Goal: Communication & Community: Answer question/provide support

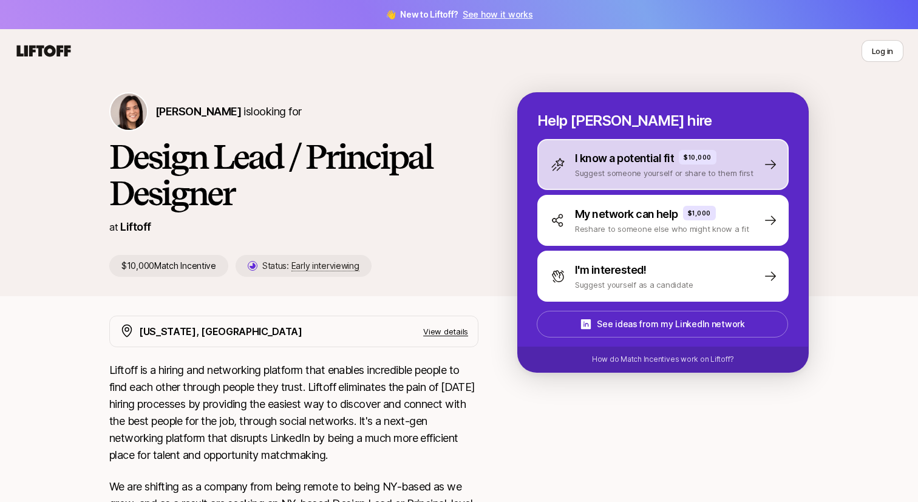
click at [576, 166] on p "I know a potential fit" at bounding box center [624, 158] width 99 height 17
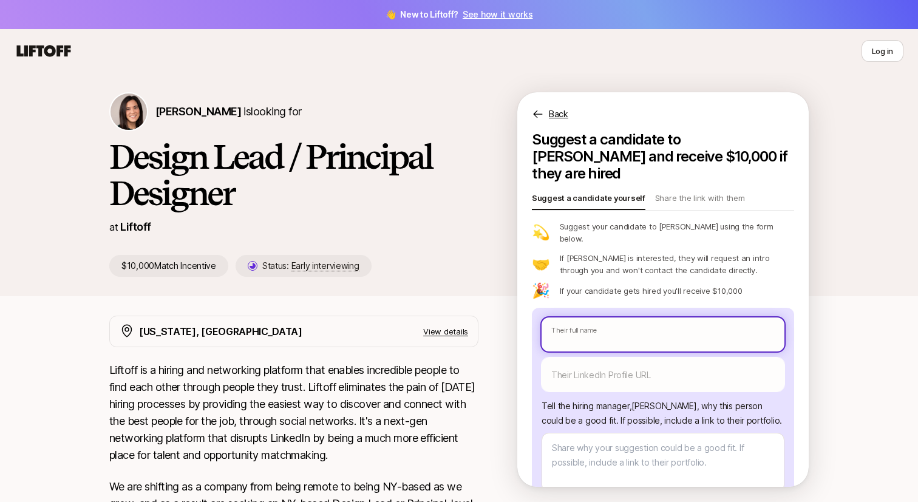
click at [569, 318] on input "text" at bounding box center [663, 335] width 243 height 34
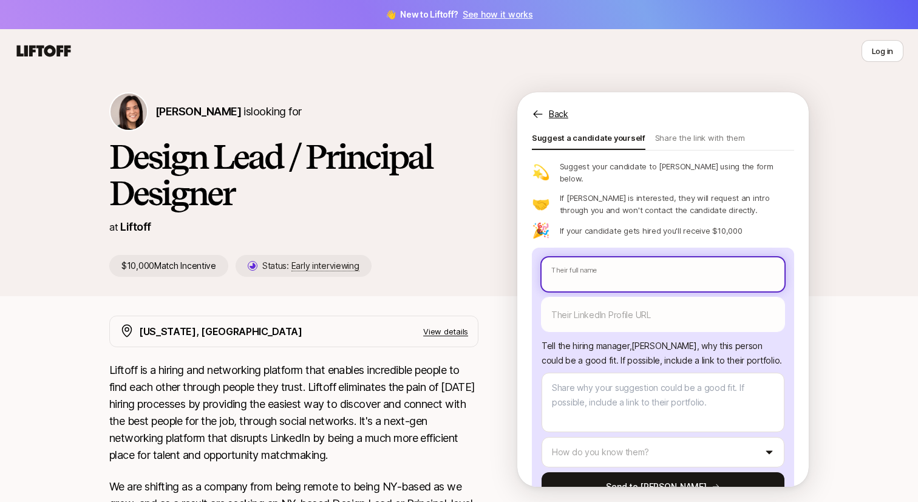
scroll to position [72, 0]
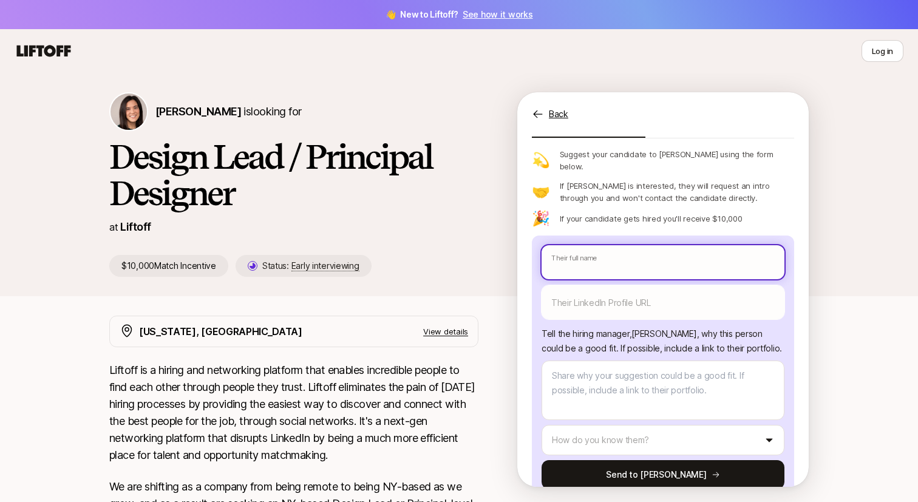
type textarea "x"
type input "L"
type textarea "x"
type input "LIN"
type textarea "x"
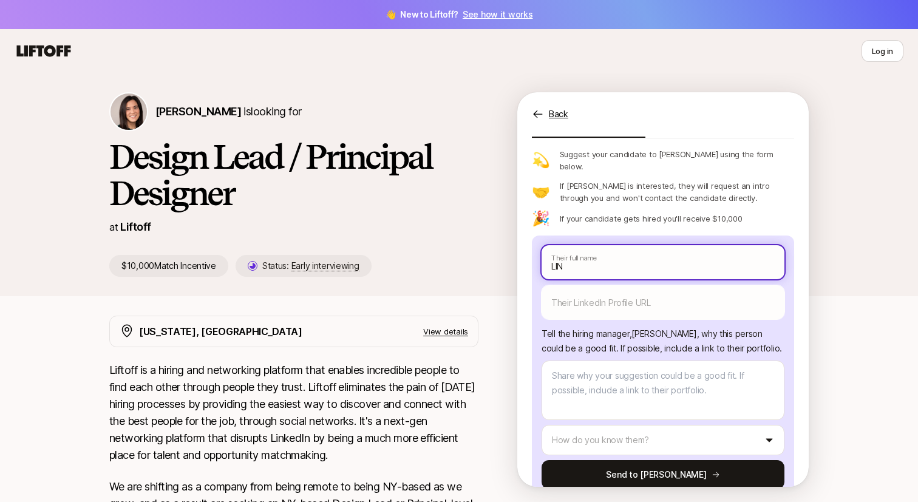
type input "[PERSON_NAME]"
type textarea "x"
type input "[PERSON_NAME]"
type textarea "x"
type input "[PERSON_NAME]"
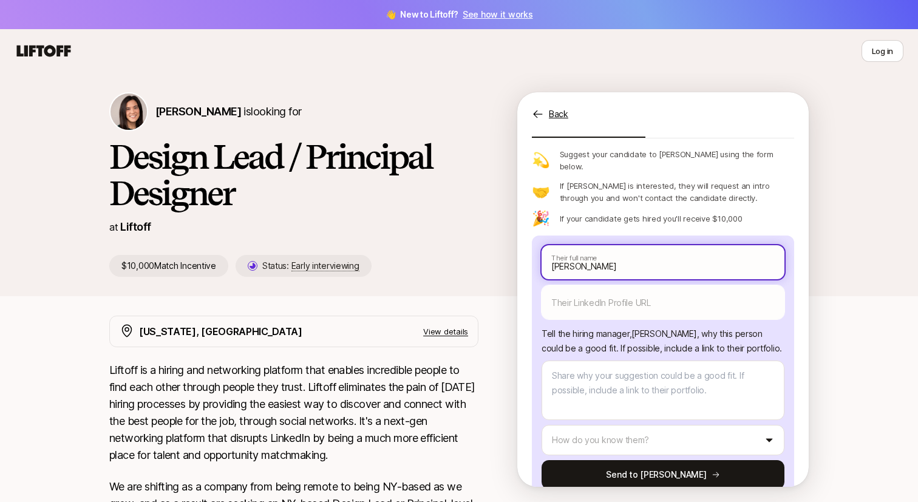
type textarea "x"
type input "[PERSON_NAME]"
type textarea "x"
type input "[PERSON_NAME]"
type textarea "x"
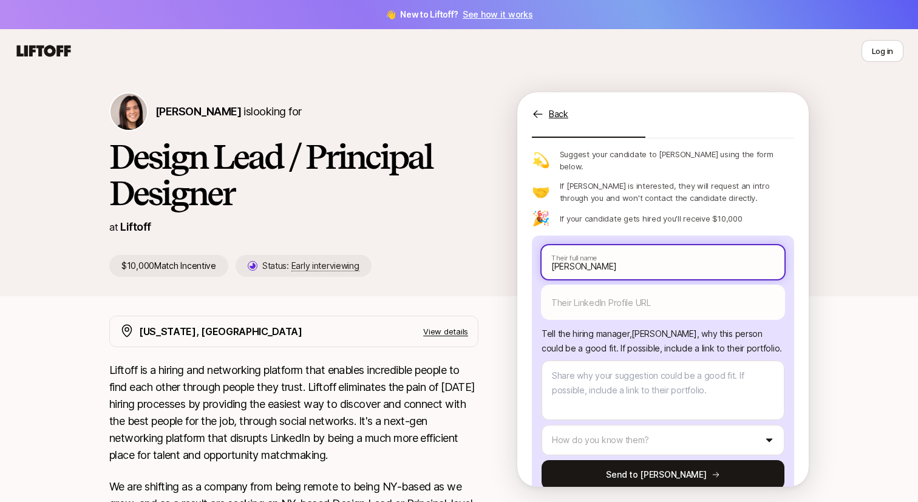
type input "LIN"
type textarea "x"
type input "LI"
type textarea "x"
type input "L"
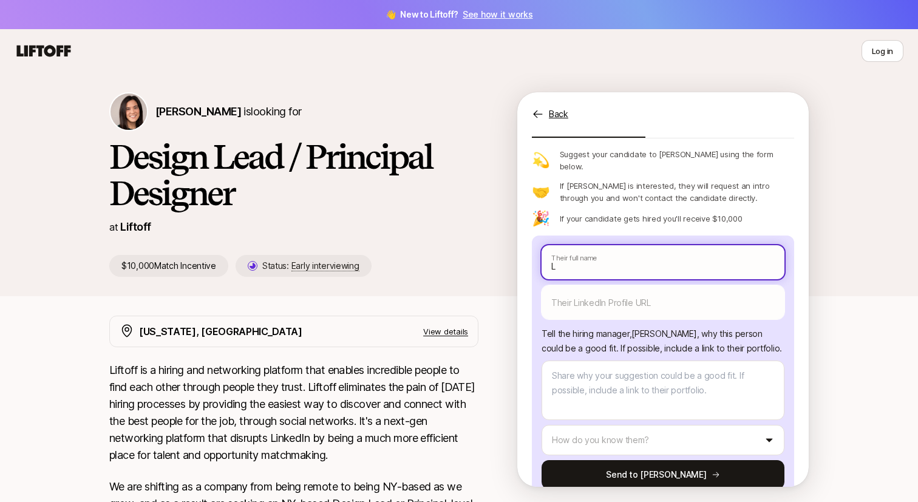
type textarea "x"
type input "Li"
type textarea "x"
type input "[PERSON_NAME]"
type textarea "x"
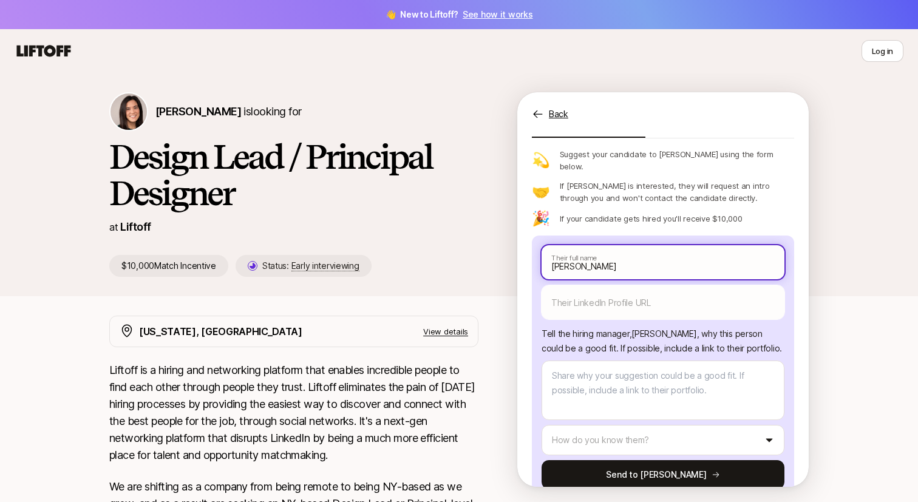
type input "[PERSON_NAME]"
type textarea "x"
type input "[PERSON_NAME]"
type textarea "x"
type input "[PERSON_NAME]"
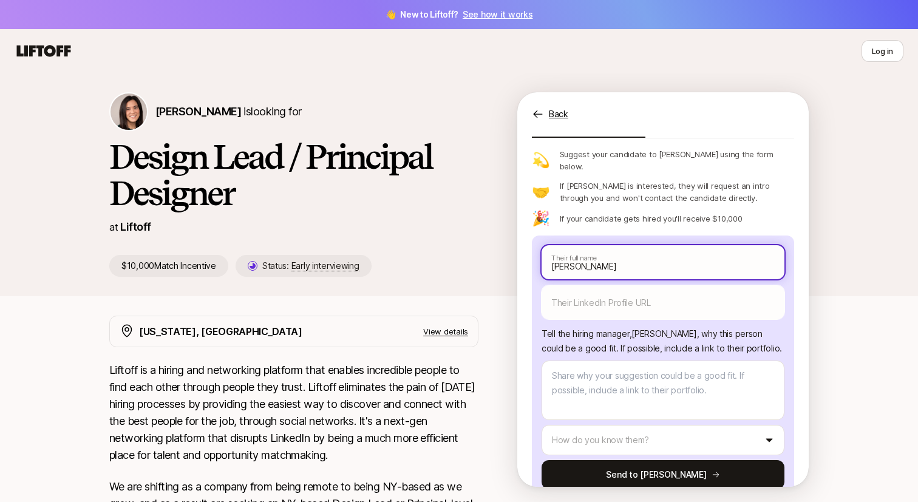
type textarea "x"
type input "[PERSON_NAME]"
type textarea "x"
type input "[PERSON_NAME]"
type textarea "x"
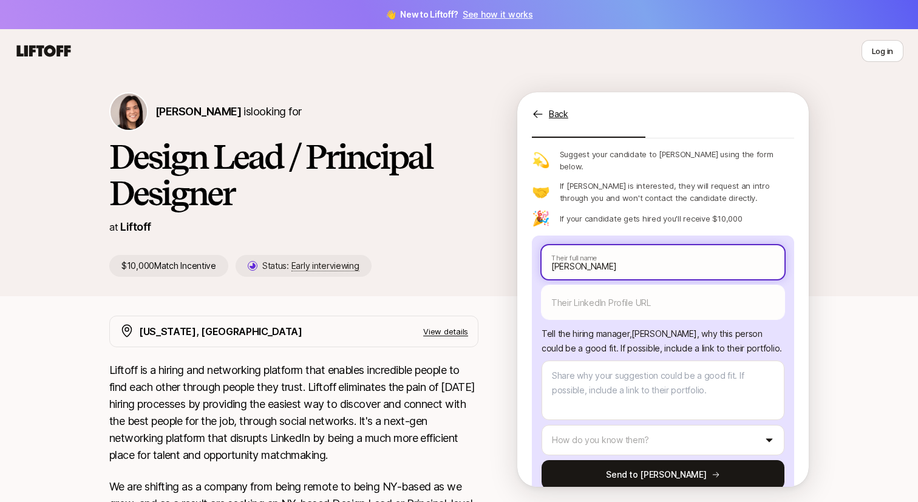
type input "[PERSON_NAME]"
type textarea "x"
type input "L"
type textarea "x"
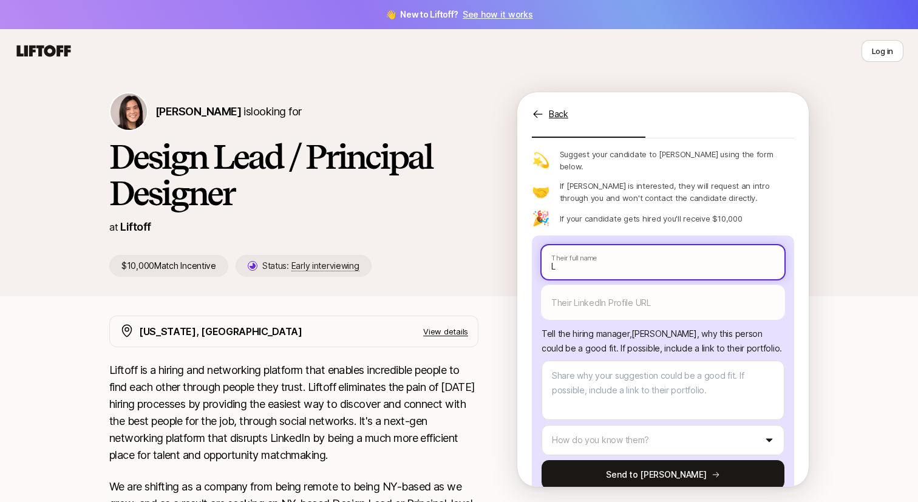
type input "Li"
type textarea "x"
type input "[PERSON_NAME]"
type textarea "x"
type input "[PERSON_NAME]"
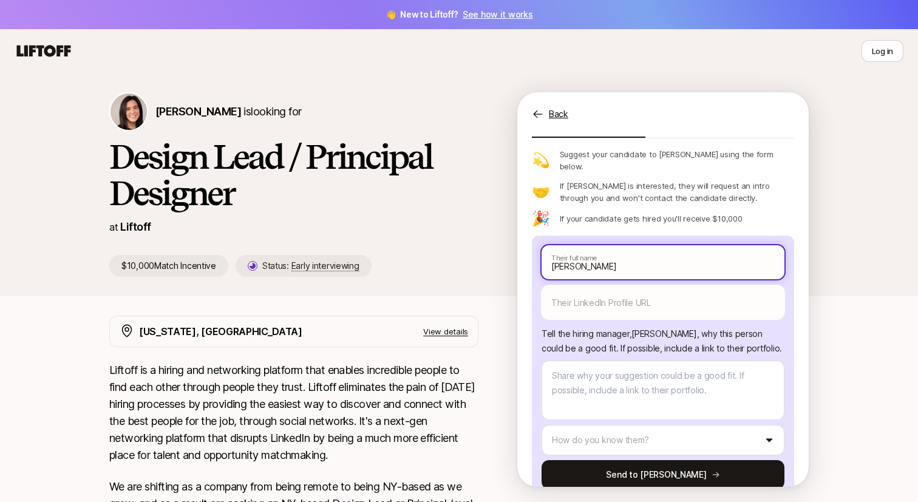
type textarea "x"
type input "[PERSON_NAME]"
type textarea "x"
type input "[PERSON_NAME]"
type textarea "x"
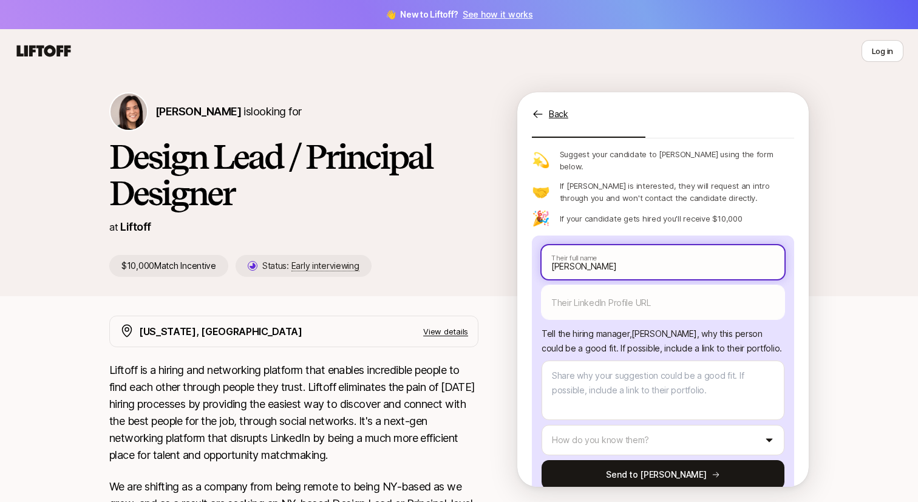
type input "[PERSON_NAME]"
type textarea "x"
type input "[PERSON_NAME]"
type textarea "x"
type input "[PERSON_NAME]"
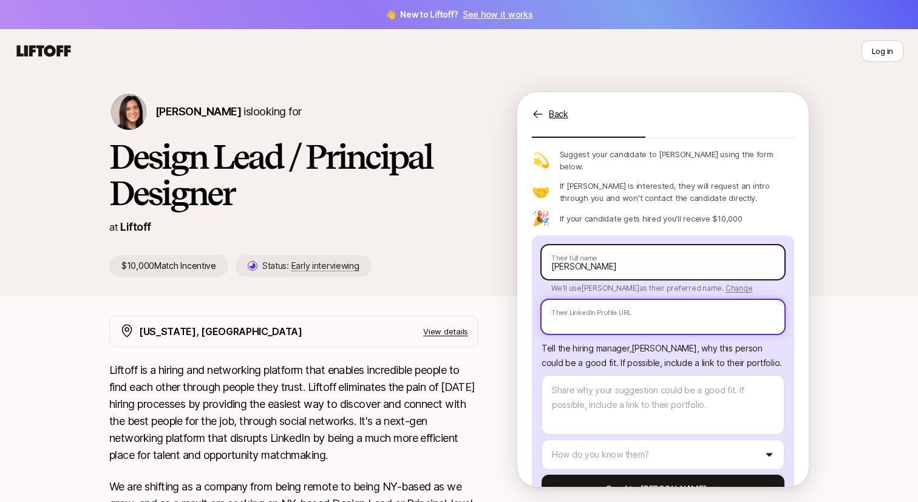
paste input "[URL][DOMAIN_NAME]"
type textarea "x"
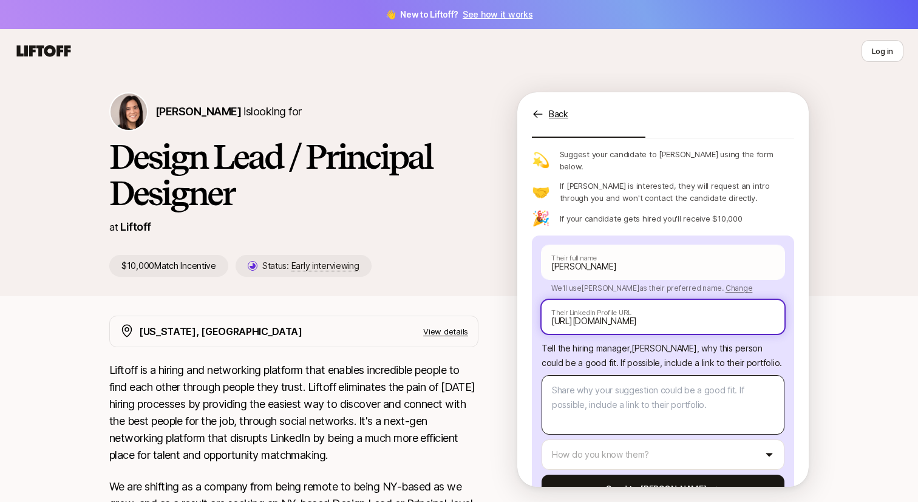
type input "[URL][DOMAIN_NAME]"
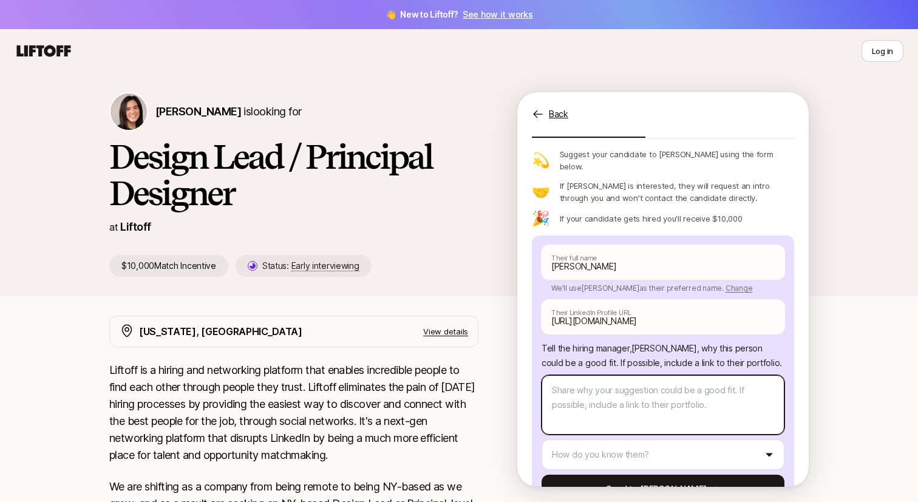
click at [580, 375] on textarea at bounding box center [663, 405] width 243 height 60
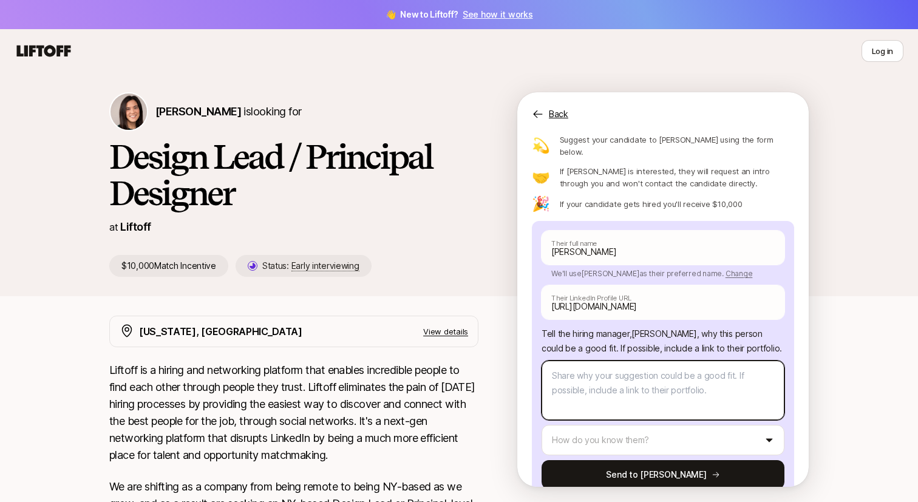
scroll to position [54, 0]
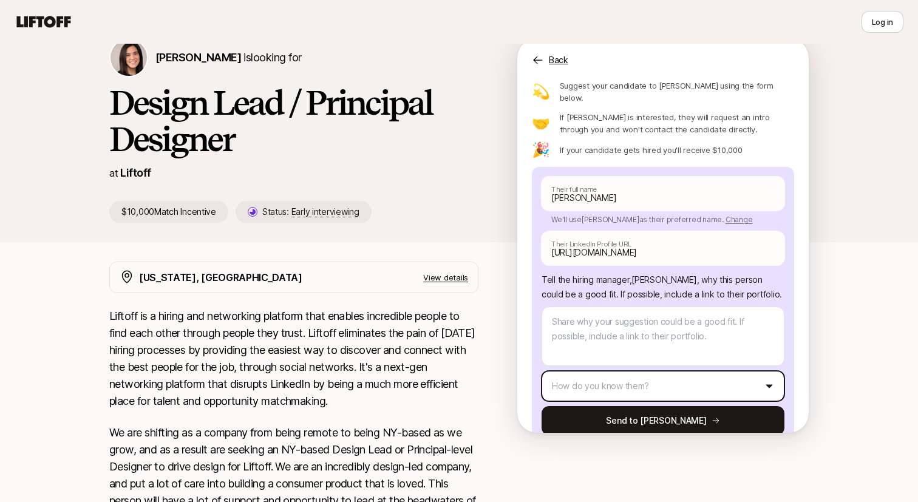
click at [562, 351] on html "👋 New to Liftoff? See how it works Log in Log in [PERSON_NAME] is looking for D…" at bounding box center [459, 197] width 918 height 502
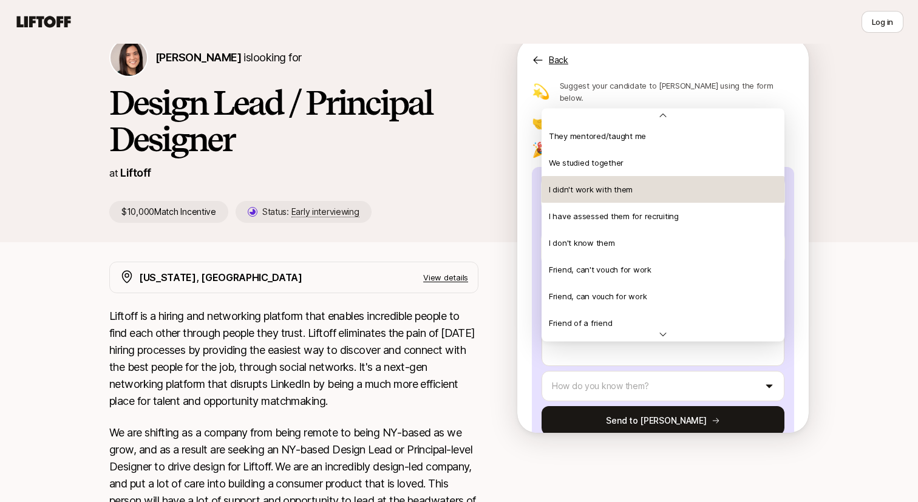
scroll to position [262, 0]
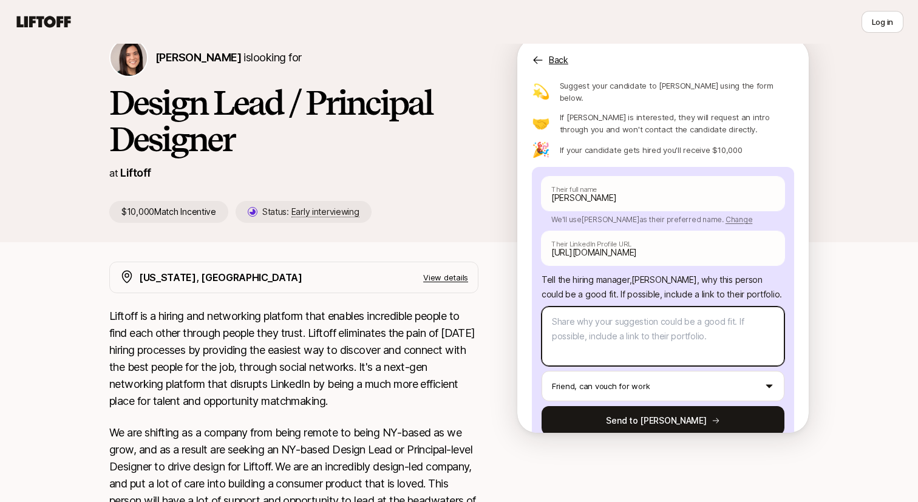
click at [641, 307] on textarea at bounding box center [663, 337] width 243 height 60
type textarea "x"
type textarea "s"
type textarea "x"
type textarea "st"
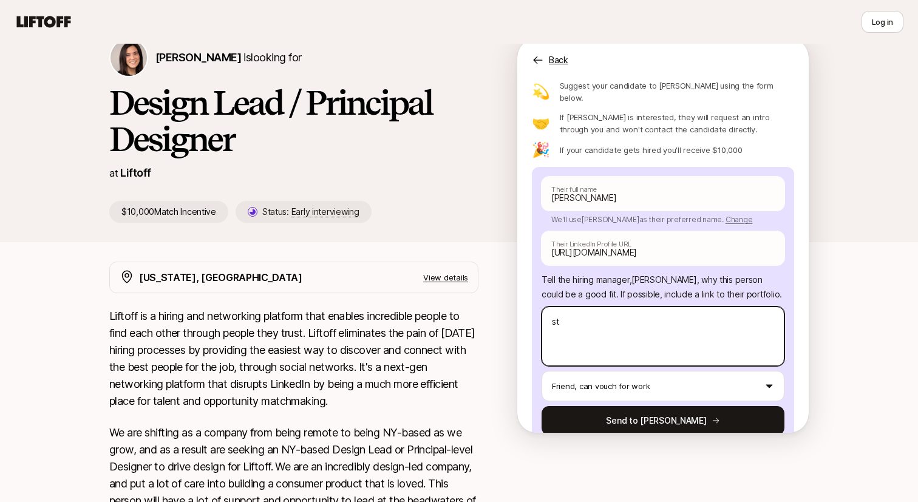
type textarea "x"
type textarea "str"
type textarea "x"
type textarea "stro"
type textarea "x"
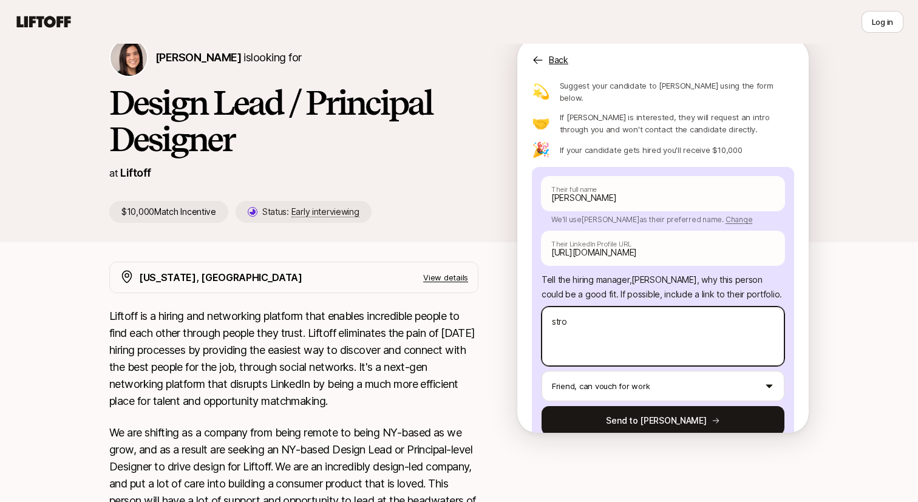
type textarea "stron"
type textarea "x"
type textarea "strong"
type textarea "x"
type textarea "strong"
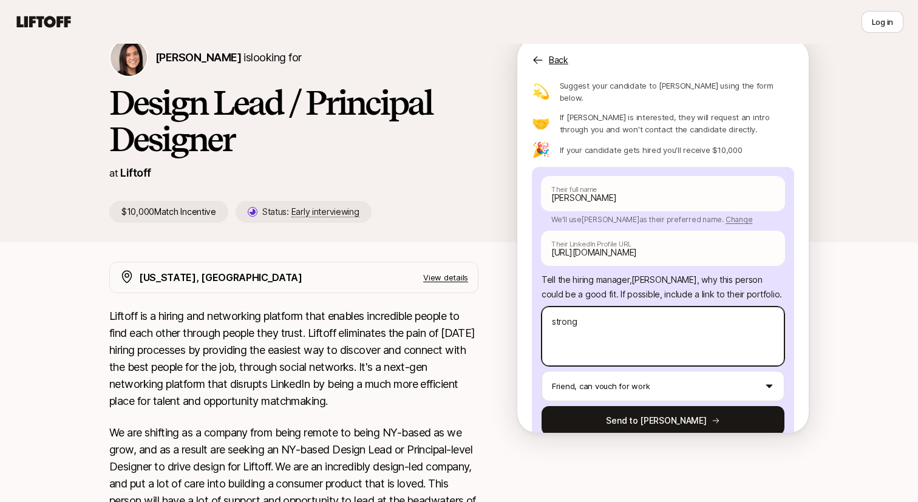
type textarea "x"
type textarea "strong d"
type textarea "x"
type textarea "strong de"
type textarea "x"
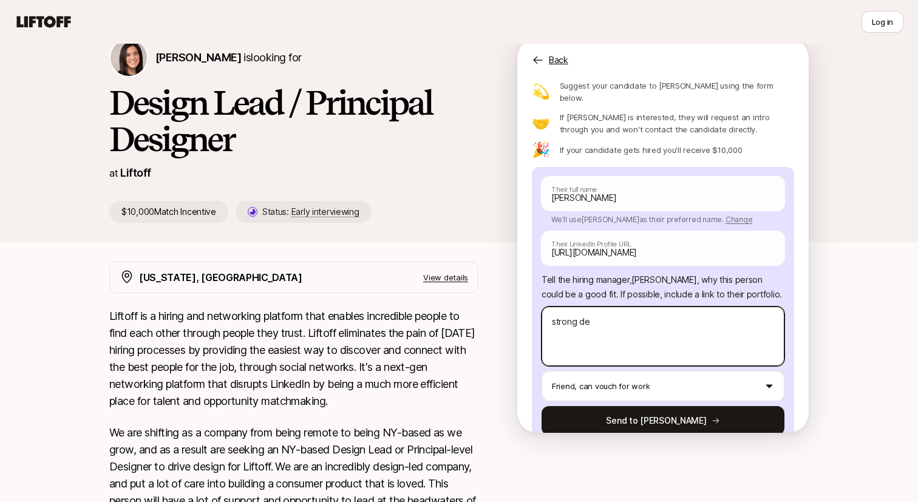
type textarea "strong des"
type textarea "x"
type textarea "strong desi"
type textarea "x"
type textarea "strong desig"
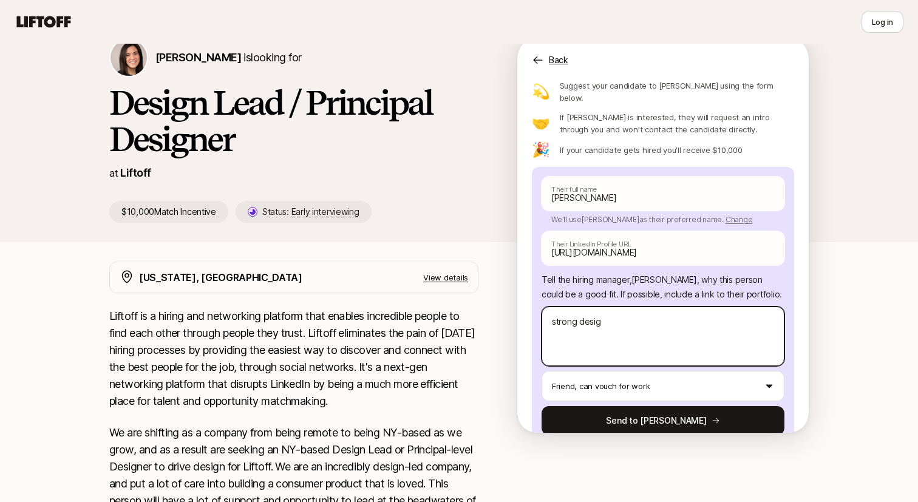
type textarea "x"
type textarea "strong design"
type textarea "x"
type textarea "strong design s"
type textarea "x"
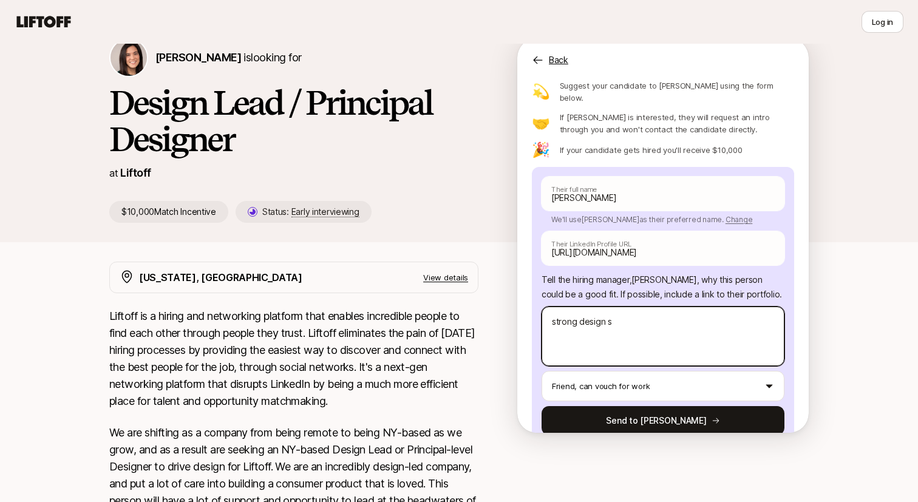
type textarea "strong design sk"
type textarea "x"
type textarea "strong design ski"
type textarea "x"
type textarea "strong design skil"
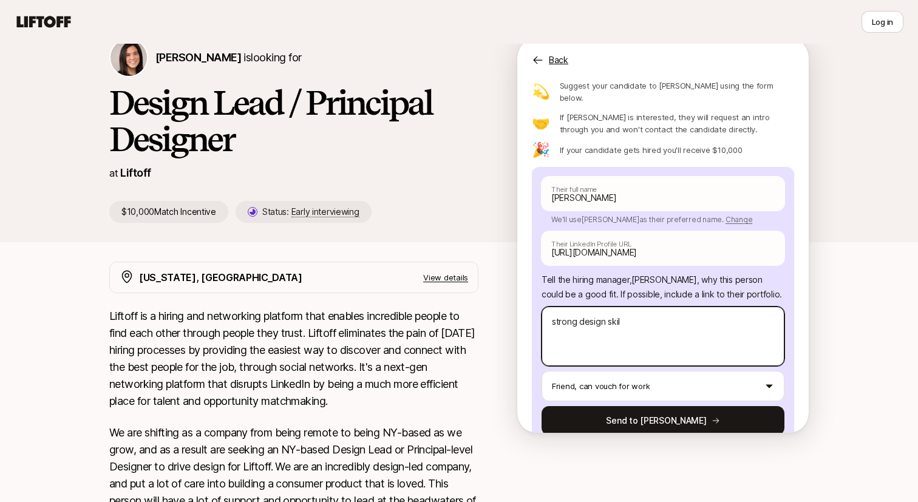
type textarea "x"
type textarea "strong design skill"
type textarea "x"
type textarea "strong design skills"
type textarea "x"
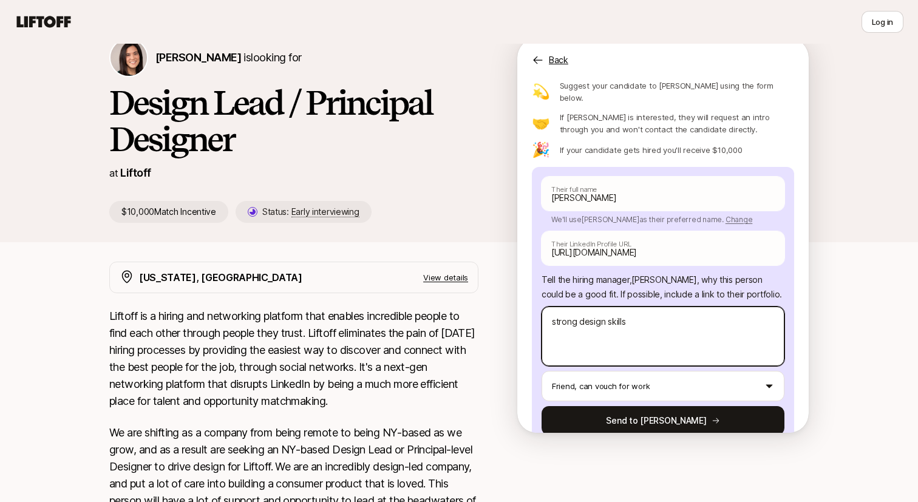
type textarea "strong design skills"
type textarea "x"
type textarea "strong design skills a"
type textarea "x"
type textarea "strong design skills an"
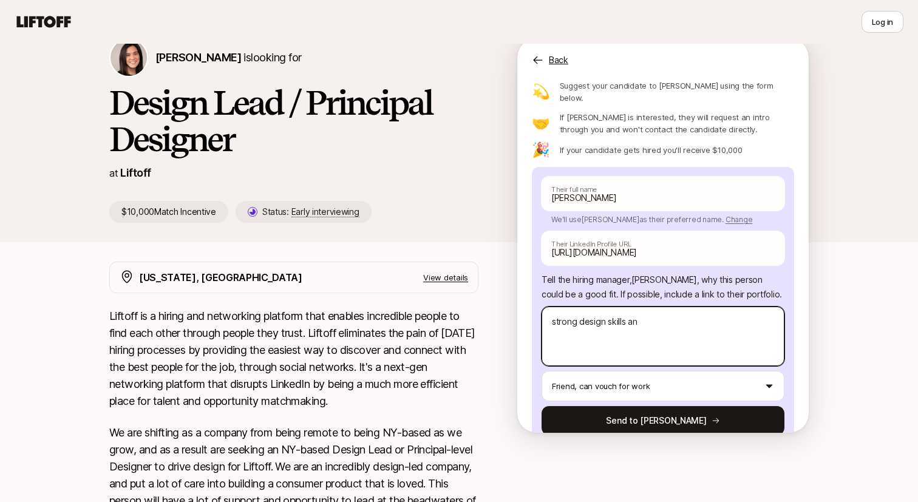
type textarea "x"
type textarea "strong design skills and"
type textarea "x"
type textarea "strong design skills and"
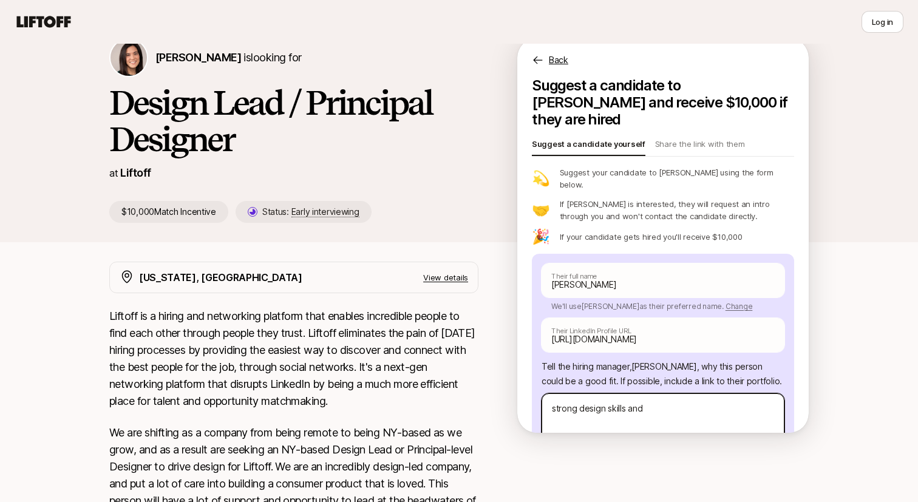
scroll to position [87, 0]
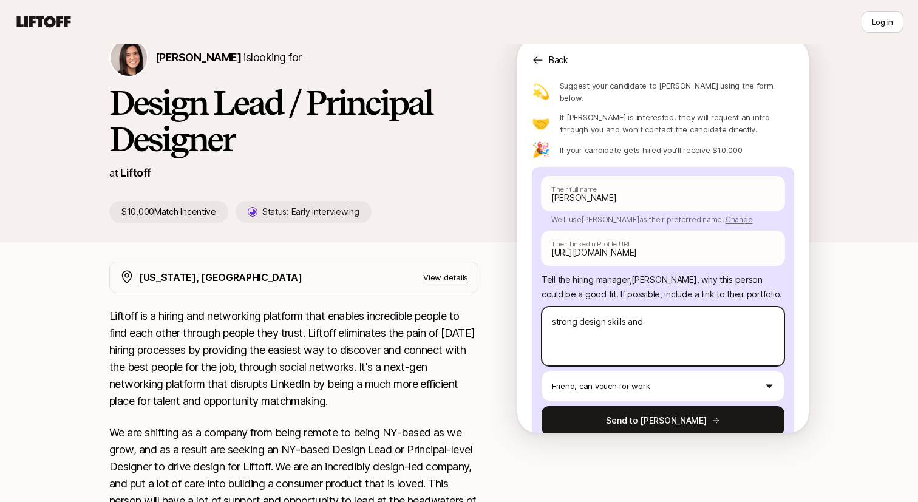
click at [634, 307] on textarea "strong design skills and" at bounding box center [663, 337] width 243 height 60
type textarea "x"
type textarea "strong design skills"
type textarea "x"
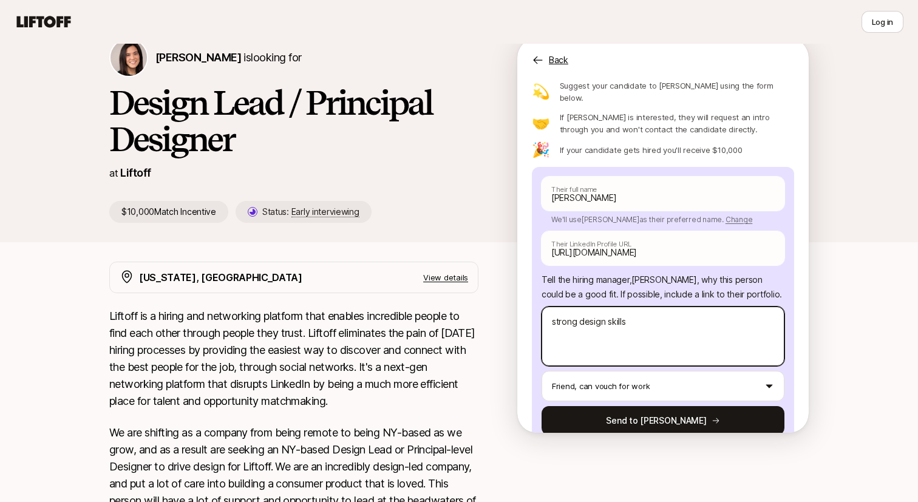
type textarea "strong design skills,"
type textarea "x"
type textarea "strong design skills,"
type textarea "x"
type textarea "strong design skills, w"
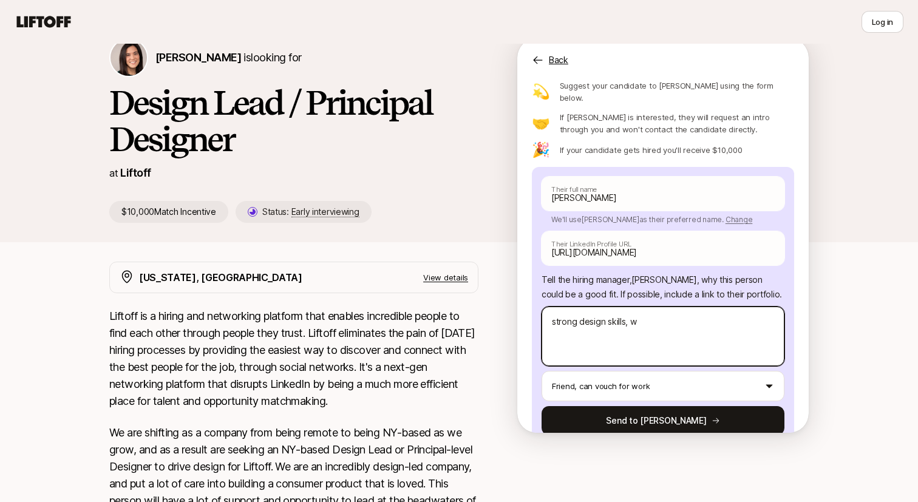
type textarea "x"
type textarea "strong design skills, wo"
type textarea "x"
type textarea "strong design skills, wor"
type textarea "x"
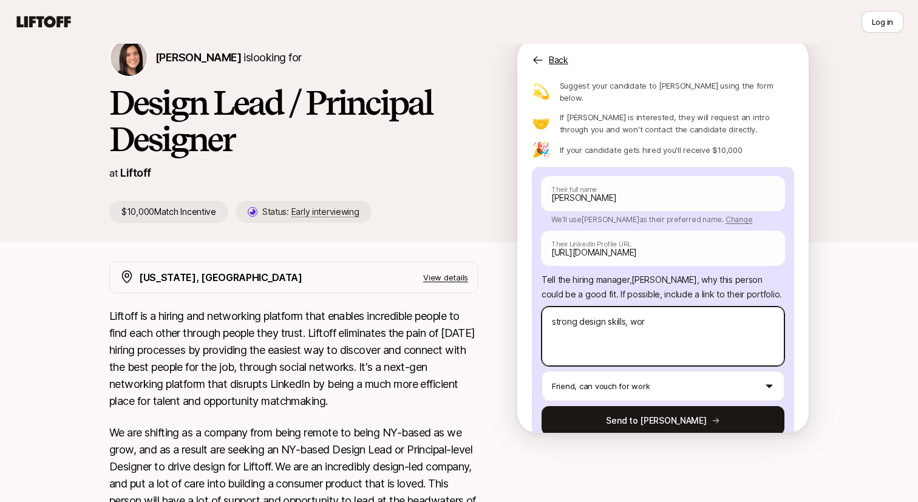
type textarea "strong design skills, work"
type textarea "x"
type textarea "strong design skills, worki"
type textarea "x"
type textarea "strong design skills, workin"
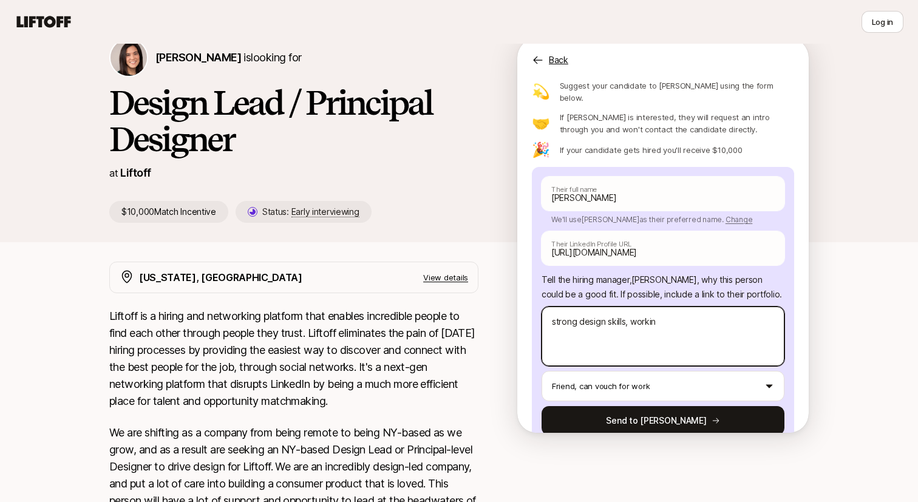
type textarea "x"
type textarea "strong design skills, working"
type textarea "x"
type textarea "strong design skills, working"
type textarea "x"
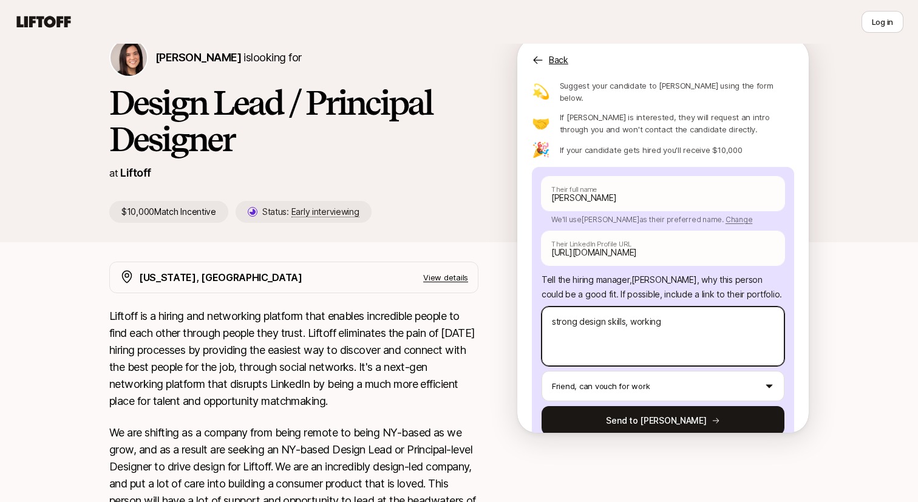
type textarea "strong design skills, working d"
type textarea "x"
type textarea "strong design skills, working di"
type textarea "x"
type textarea "strong design skills, working dir"
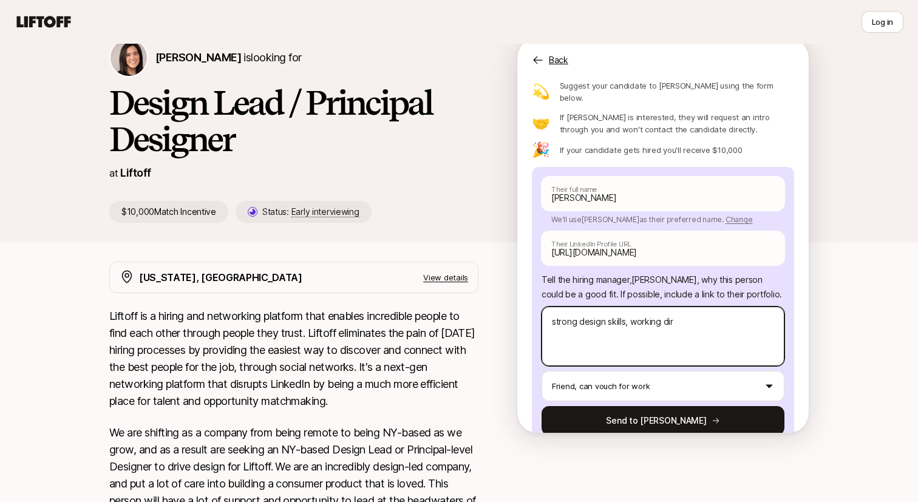
type textarea "x"
type textarea "strong design skills, working dire"
type textarea "x"
type textarea "strong design skills, working direc"
type textarea "x"
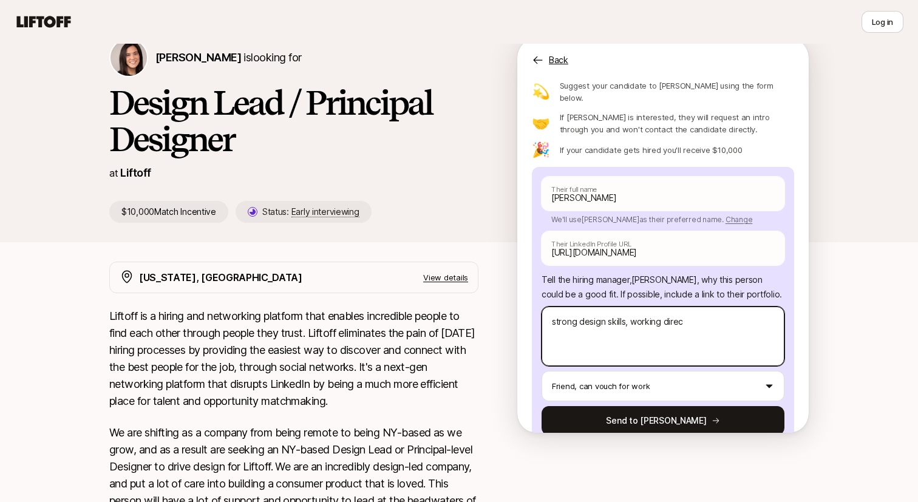
type textarea "strong design skills, working direct"
type textarea "x"
type textarea "strong design skills, working directl"
type textarea "x"
type textarea "strong design skills, working directly"
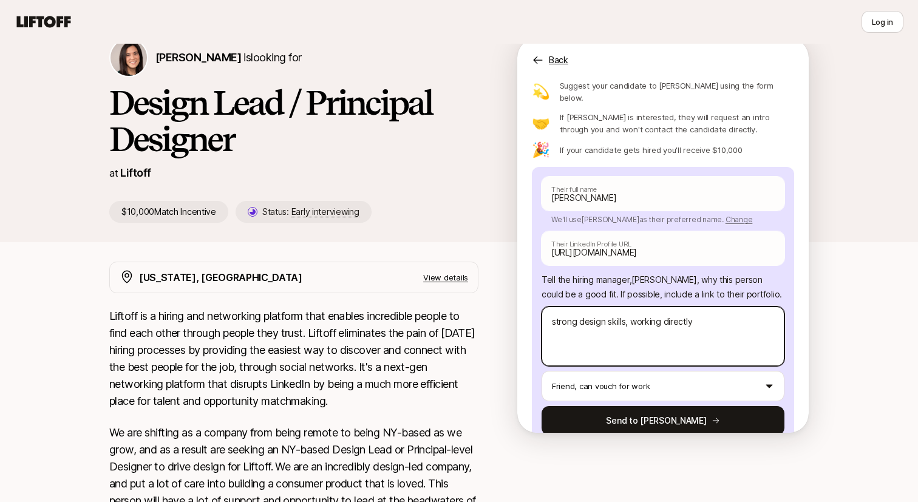
type textarea "x"
type textarea "strong design skills, working directly"
type textarea "x"
type textarea "strong design skills, working directly w"
type textarea "x"
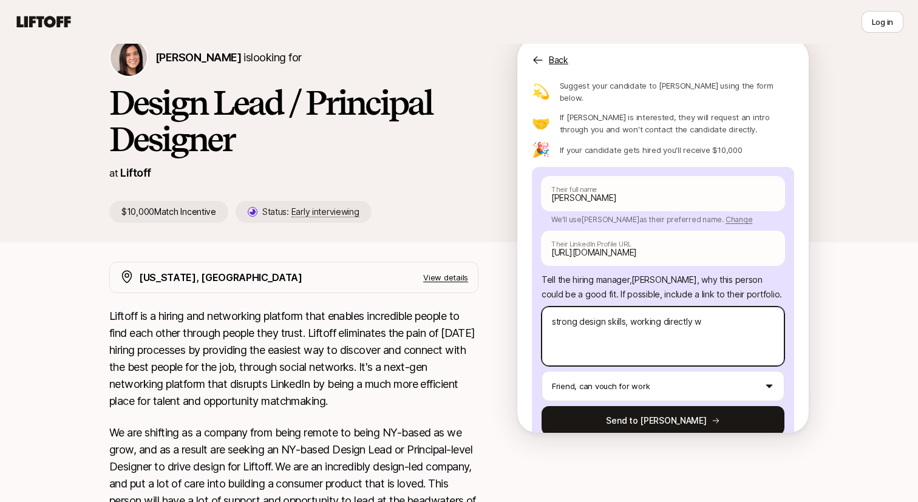
type textarea "strong design skills, working directly wi"
type textarea "x"
type textarea "strong design skills, working directly wit"
type textarea "x"
type textarea "strong design skills, working directly with"
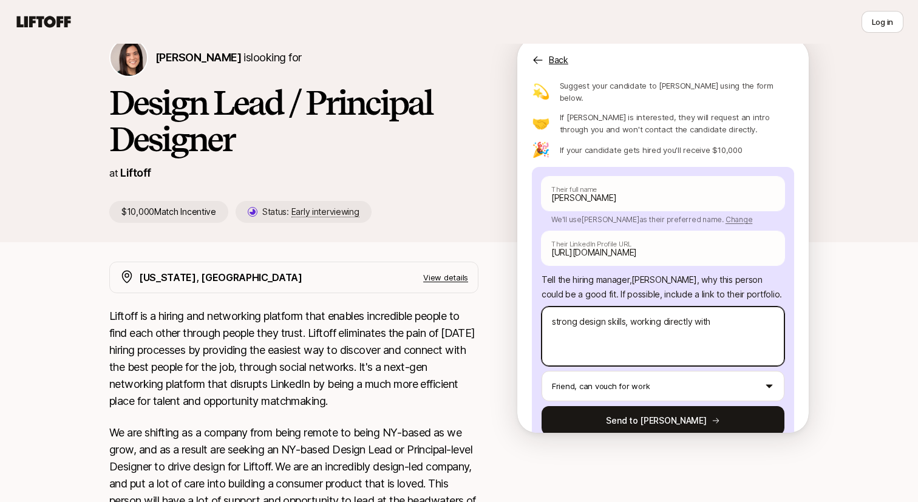
type textarea "x"
type textarea "strong design skills, working directly with"
type textarea "x"
type textarea "strong design skills, working directly with l"
type textarea "x"
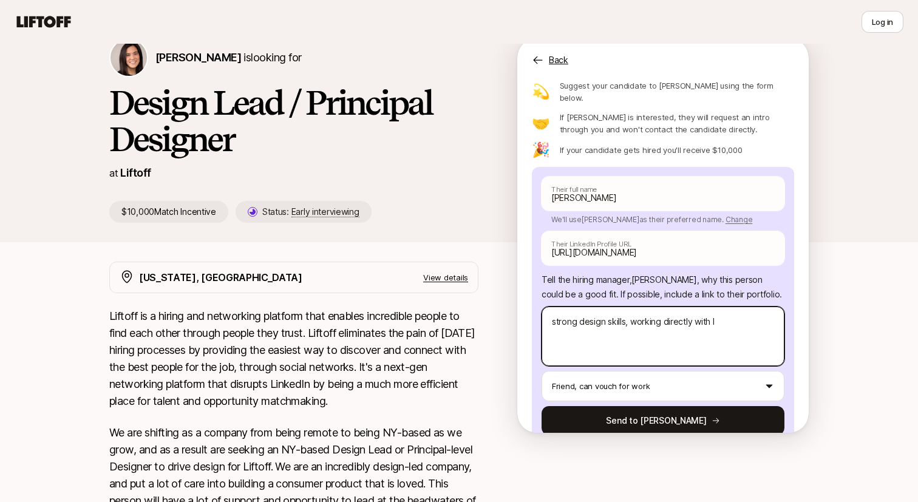
type textarea "strong design skills, working directly with"
type textarea "x"
type textarea "strong design skills, working directly with e"
type textarea "x"
type textarea "strong design skills, working directly with ex"
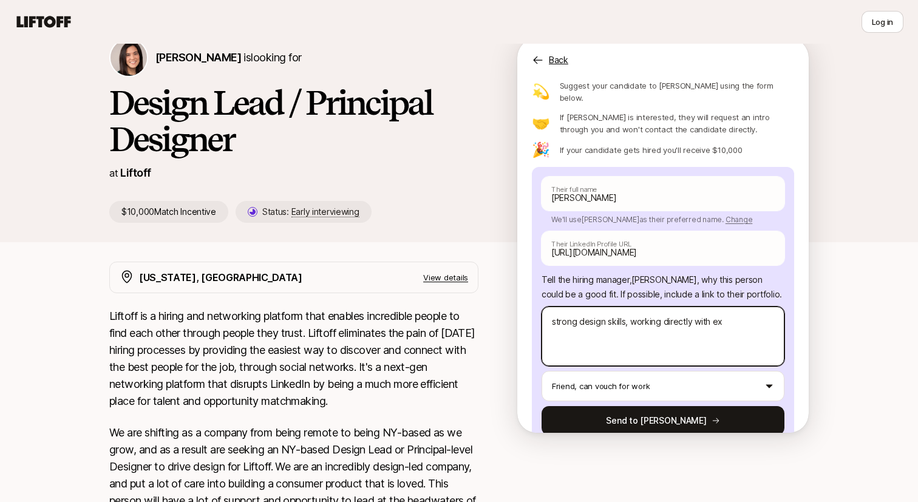
type textarea "x"
type textarea "strong design skills, working directly with exe"
type textarea "x"
type textarea "strong design skills, working directly with exec"
type textarea "x"
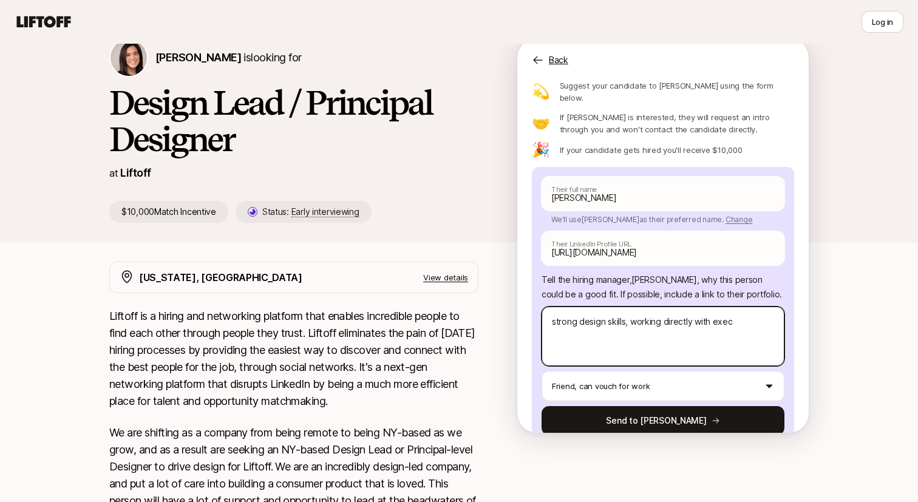
type textarea "strong design skills, working directly with exec"
type textarea "x"
type textarea "strong design skills, working directly with exec l"
type textarea "x"
type textarea "strong design skills, working directly with exec le"
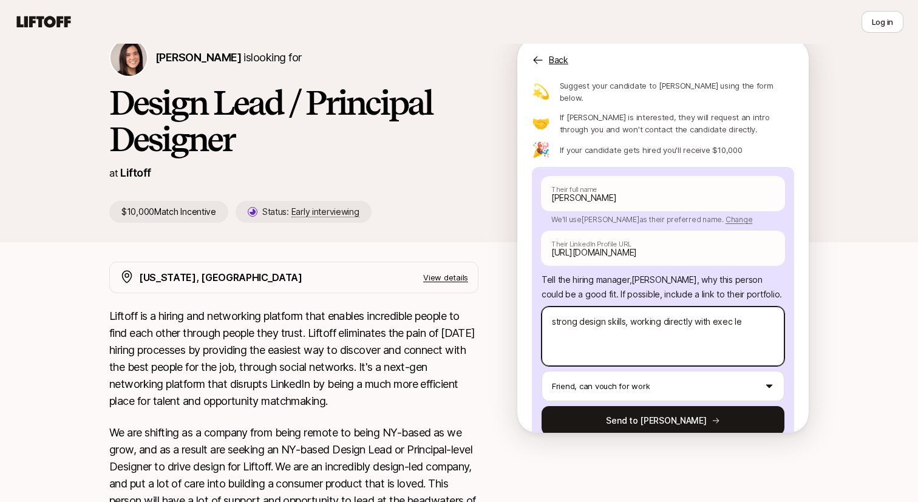
type textarea "x"
type textarea "strong design skills, working directly with exec lea"
type textarea "x"
type textarea "strong design skills, working directly with exec lead"
type textarea "x"
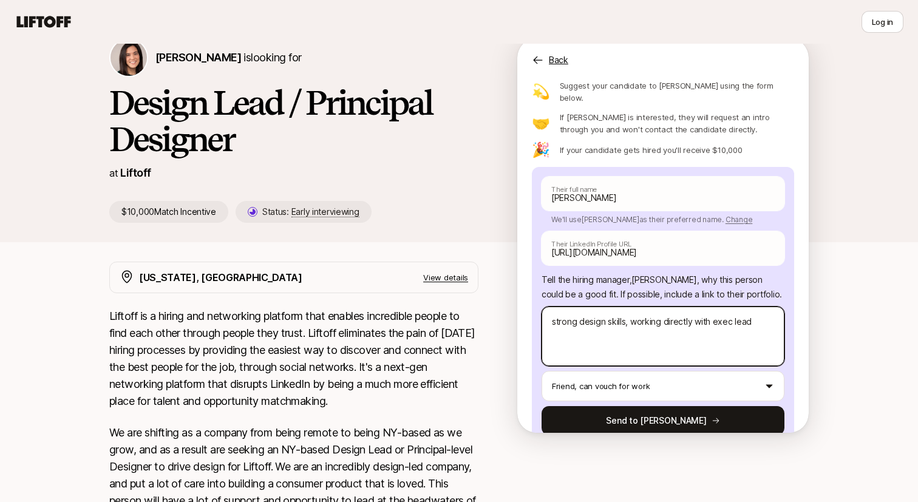
type textarea "strong design skills, working directly with exec leade"
type textarea "x"
type textarea "strong design skills, working directly with exec leader"
type textarea "x"
type textarea "strong design skills, working directly with exec leaders"
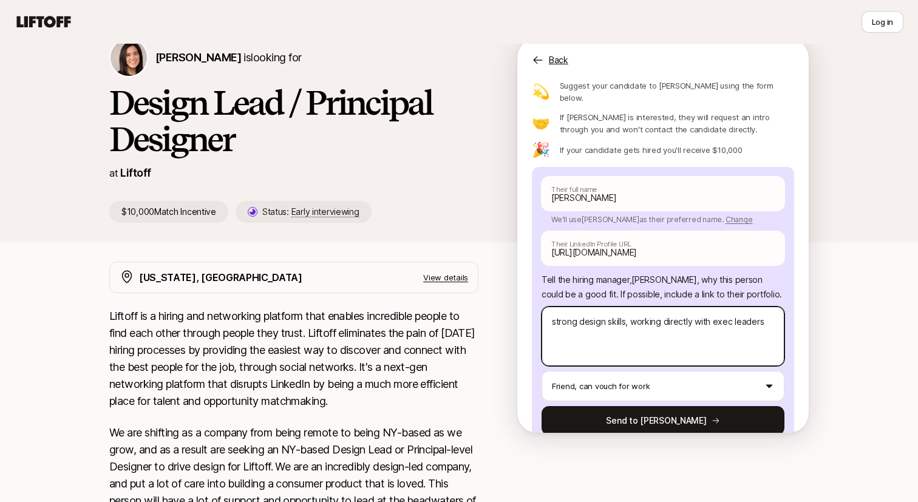
type textarea "x"
type textarea "strong design skills, working directly with exec leadersh"
type textarea "x"
type textarea "strong design skills, working directly with exec leadershi"
type textarea "x"
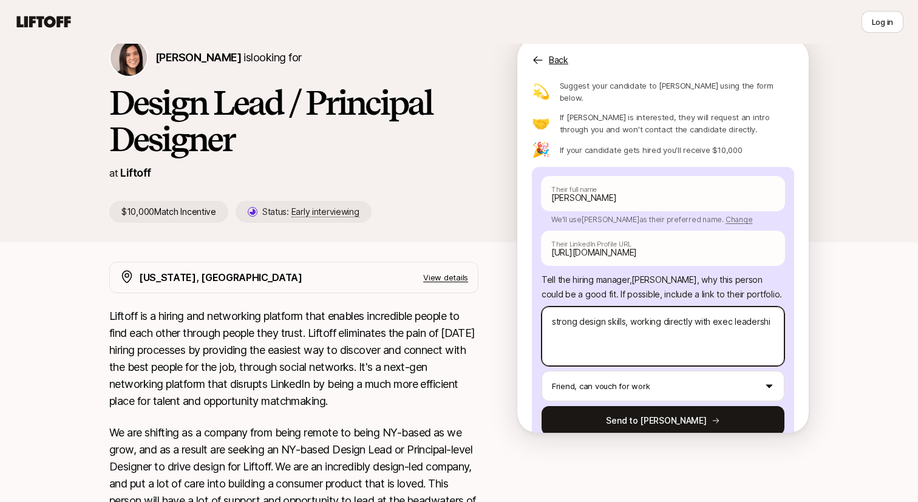
type textarea "strong design skills, working directly with exec leadership"
type textarea "x"
type textarea "strong design skills, working directly with exec leadership a"
type textarea "x"
type textarea "strong design skills, working directly with exec leadership at"
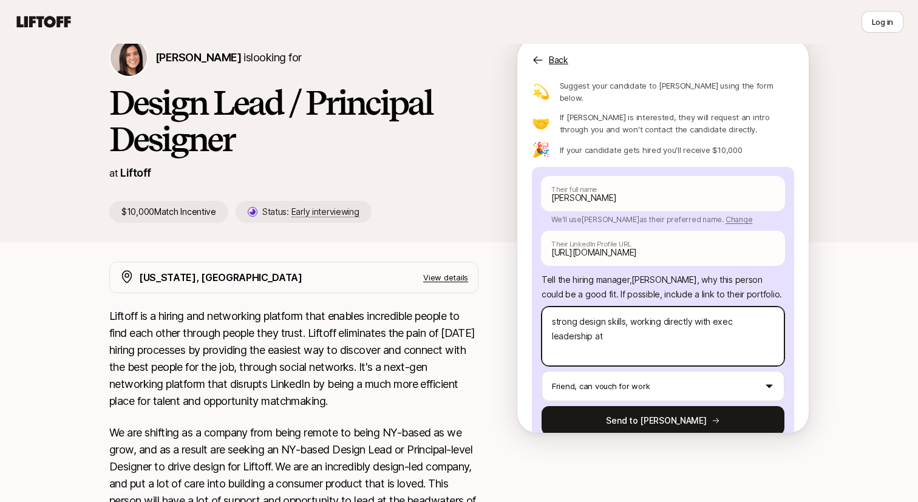
type textarea "x"
type textarea "strong design skills, working directly with exec leadership at"
type textarea "x"
type textarea "strong design skills, working directly with exec leadership at [GEOGRAPHIC_DATA]"
type textarea "x"
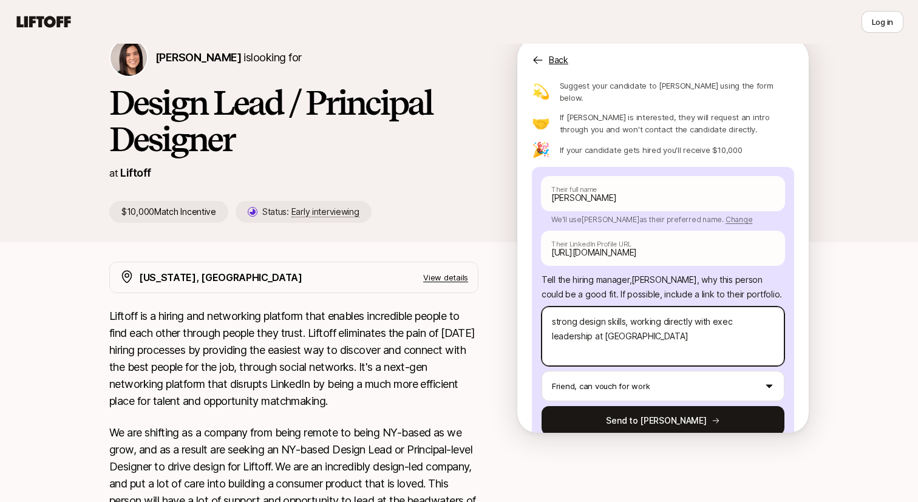
type textarea "strong design skills, working directly with exec leadership at [GEOGRAPHIC_DATA]"
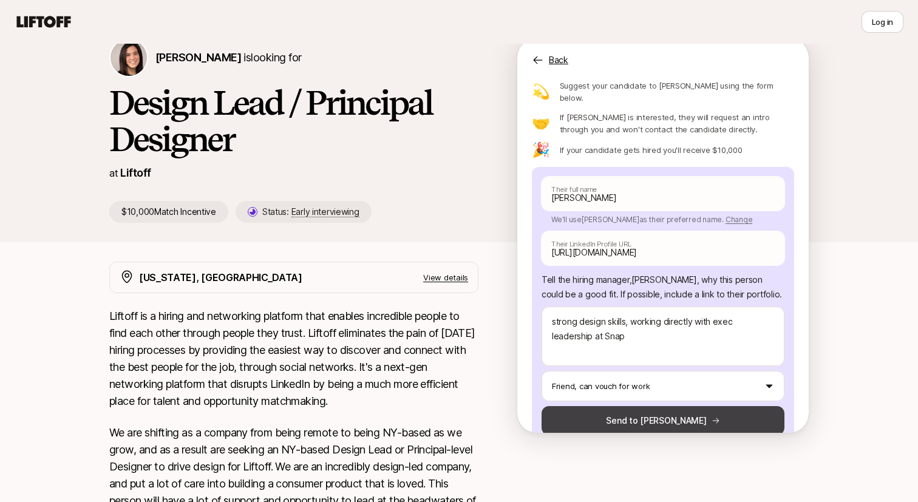
click at [645, 406] on button "Send to [PERSON_NAME]" at bounding box center [663, 420] width 243 height 29
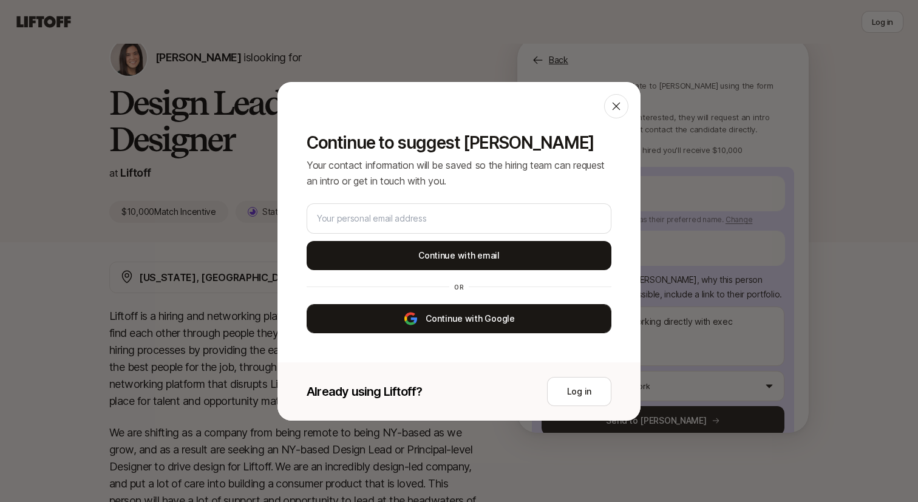
click at [483, 313] on button "Continue with Google" at bounding box center [459, 318] width 305 height 29
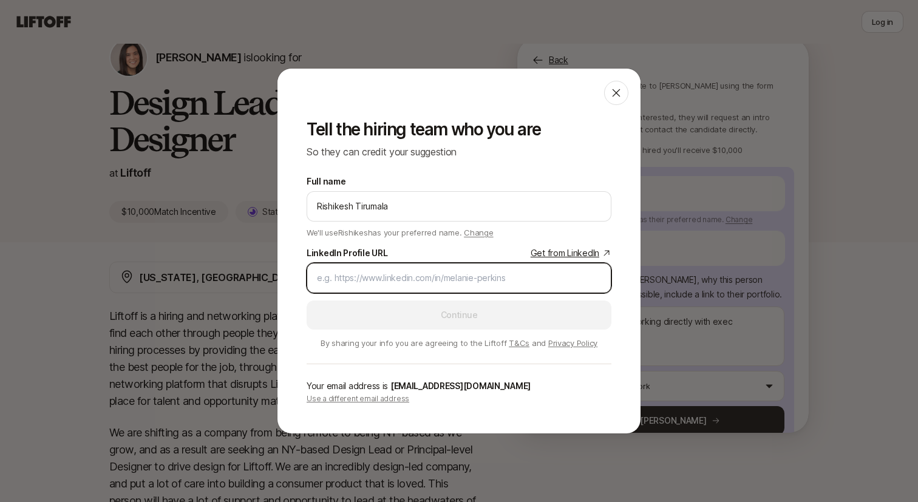
paste input "[URL][DOMAIN_NAME]"
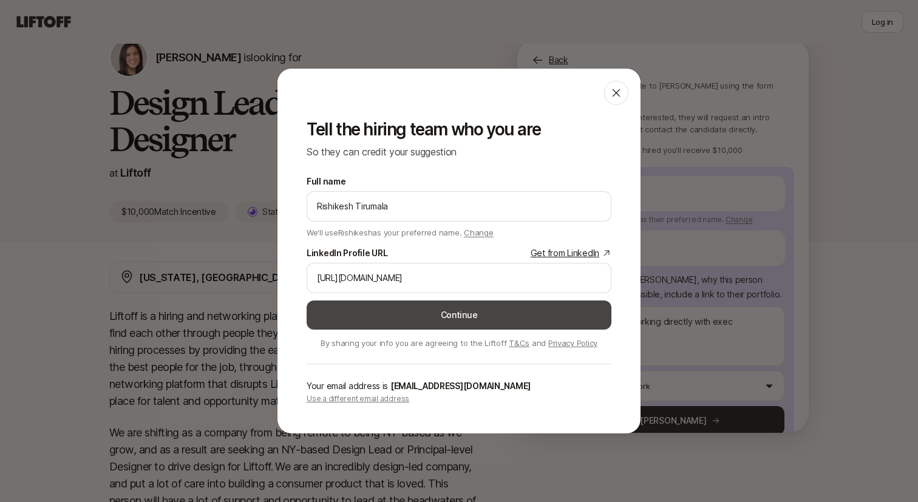
click at [349, 318] on button "Continue" at bounding box center [459, 315] width 305 height 29
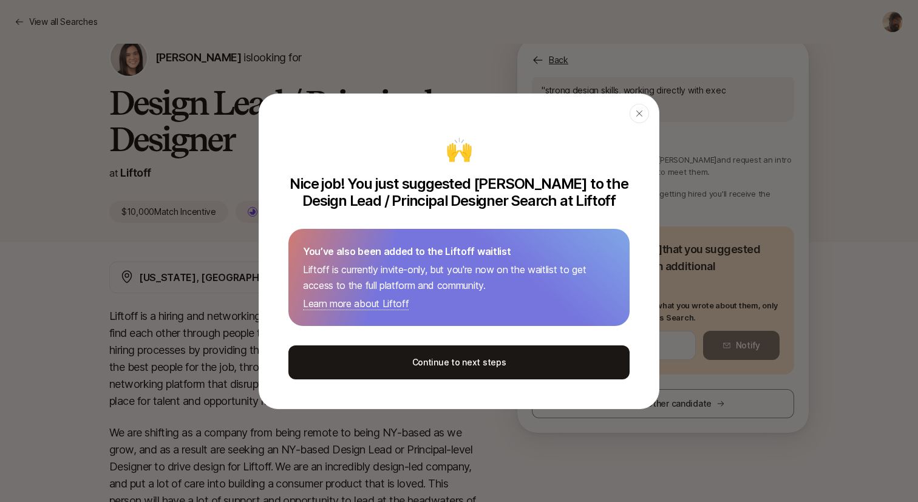
scroll to position [40, 0]
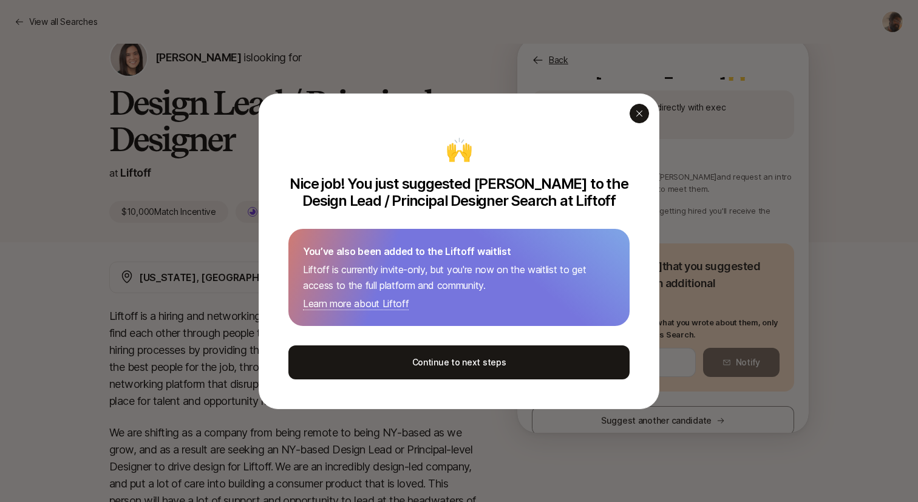
click at [648, 112] on div "button" at bounding box center [639, 113] width 19 height 19
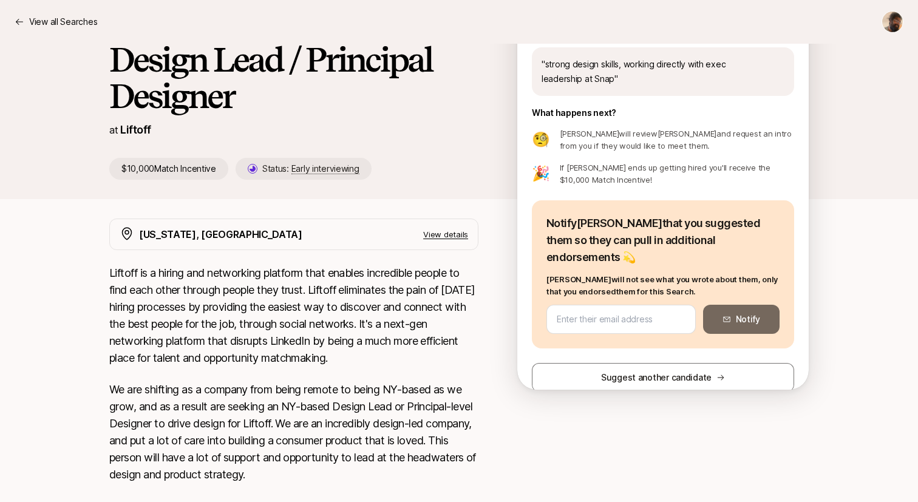
scroll to position [65, 0]
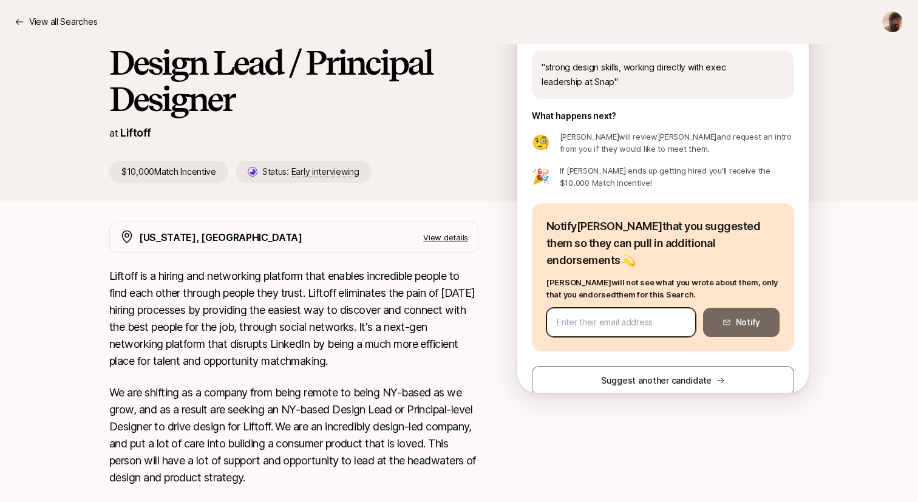
click at [623, 315] on input "email" at bounding box center [621, 322] width 129 height 15
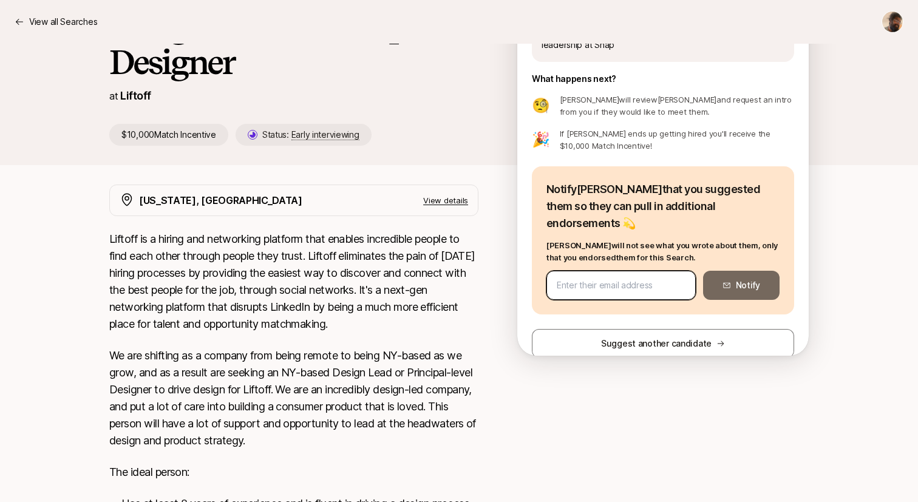
paste input "[EMAIL_ADDRESS][DOMAIN_NAME]"
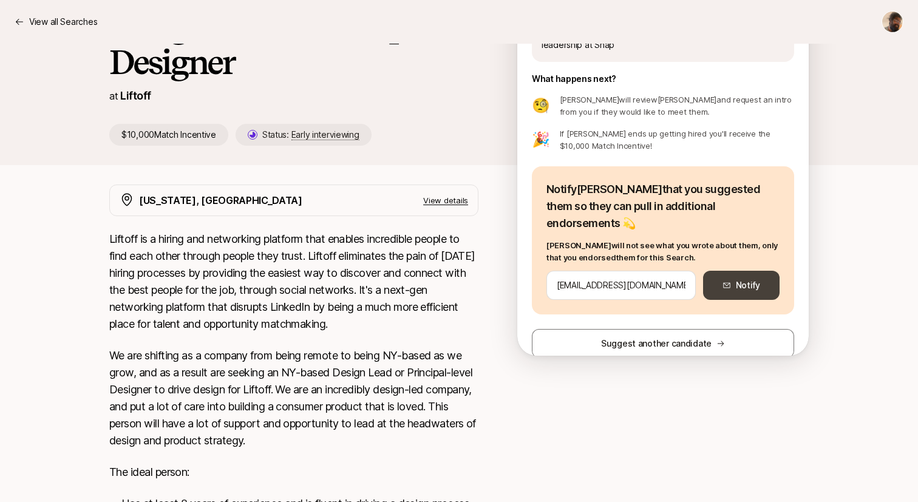
click at [721, 273] on button "Notify" at bounding box center [741, 285] width 77 height 29
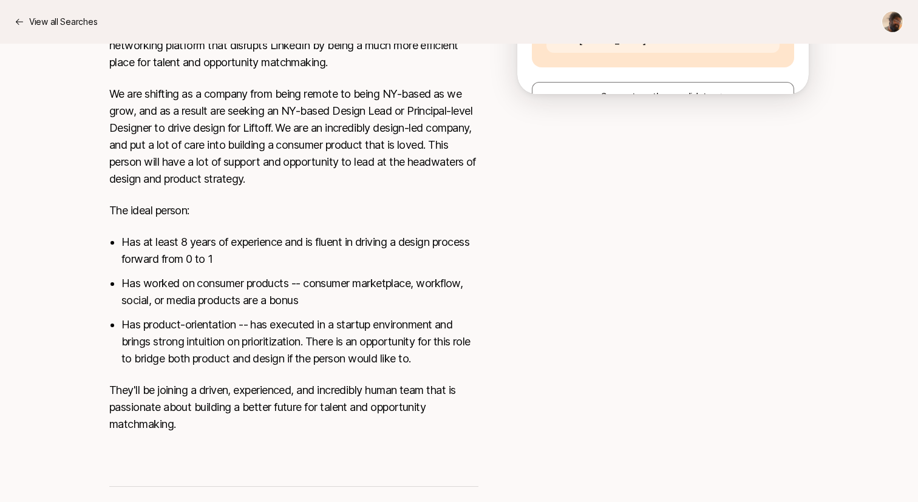
scroll to position [379, 0]
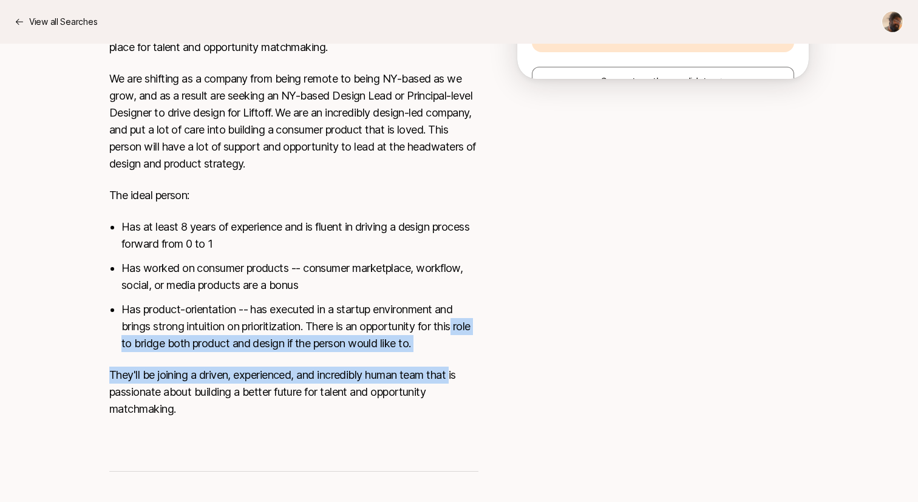
drag, startPoint x: 459, startPoint y: 334, endPoint x: 459, endPoint y: 324, distance: 9.7
click at [459, 324] on div "Liftoff is a hiring and networking platform that enables incredible people to f…" at bounding box center [293, 193] width 369 height 479
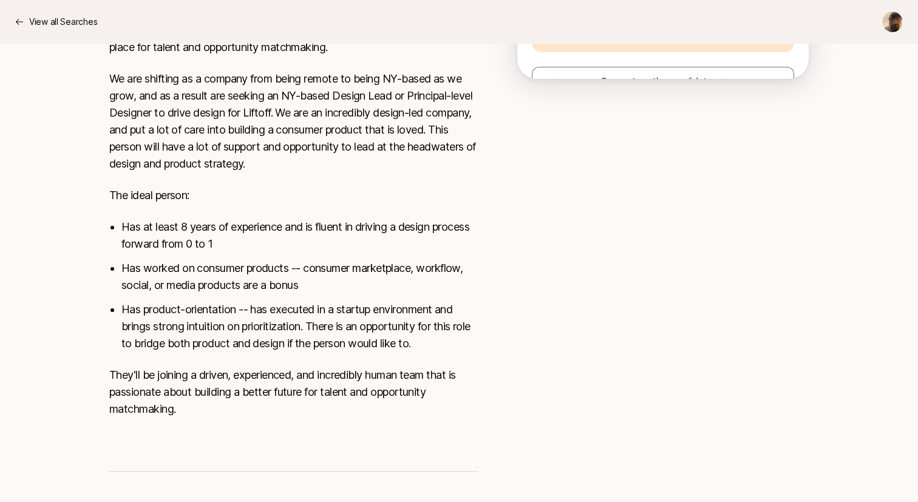
click at [457, 315] on li "Has product-orientation -- has executed in a startup environment and brings str…" at bounding box center [299, 326] width 357 height 51
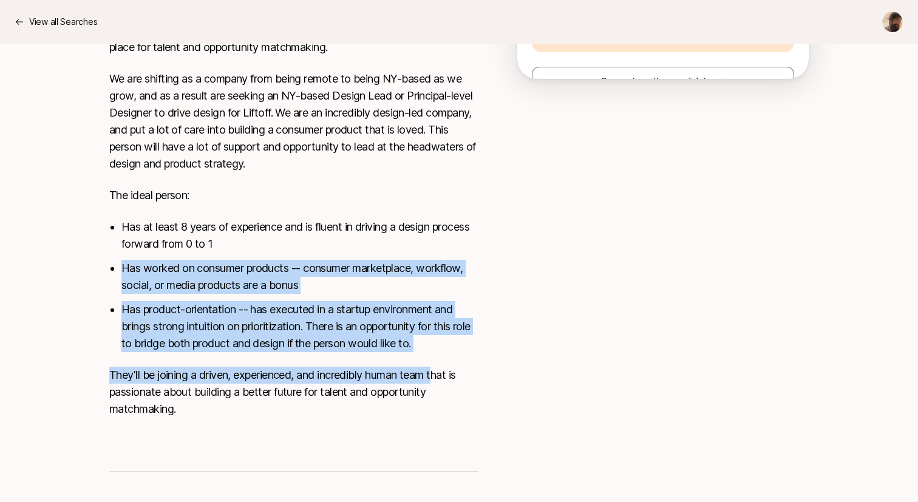
drag, startPoint x: 442, startPoint y: 367, endPoint x: 442, endPoint y: 247, distance: 120.3
click at [442, 247] on div "Liftoff is a hiring and networking platform that enables incredible people to f…" at bounding box center [293, 193] width 369 height 479
click at [442, 247] on li "Has at least 8 years of experience and is fluent in driving a design process fo…" at bounding box center [299, 236] width 357 height 34
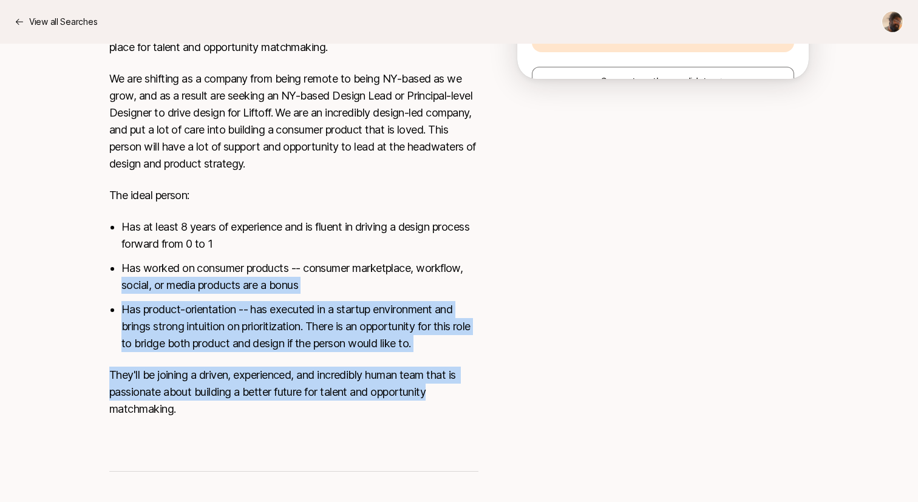
drag, startPoint x: 431, startPoint y: 393, endPoint x: 471, endPoint y: 262, distance: 137.4
click at [471, 262] on div "Liftoff is a hiring and networking platform that enables incredible people to f…" at bounding box center [293, 193] width 369 height 479
click at [471, 262] on li "Has worked on consumer products -- consumer marketplace, workflow, social, or m…" at bounding box center [299, 277] width 357 height 34
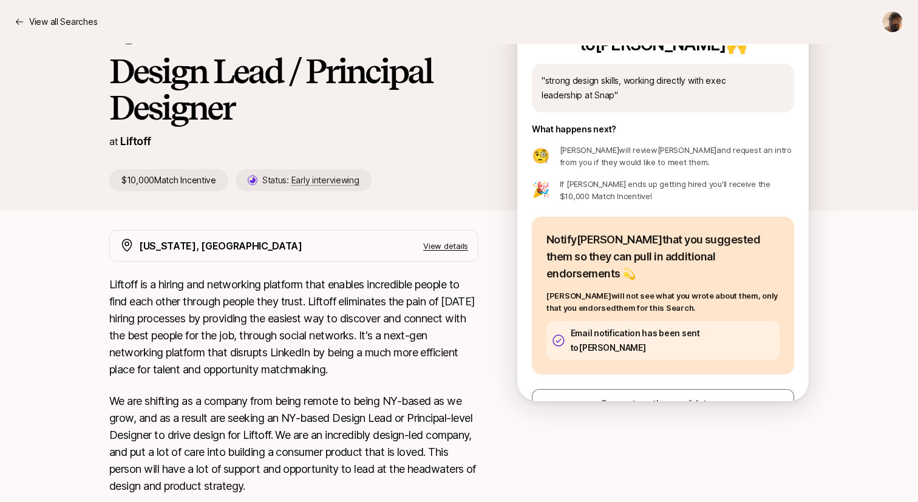
scroll to position [0, 0]
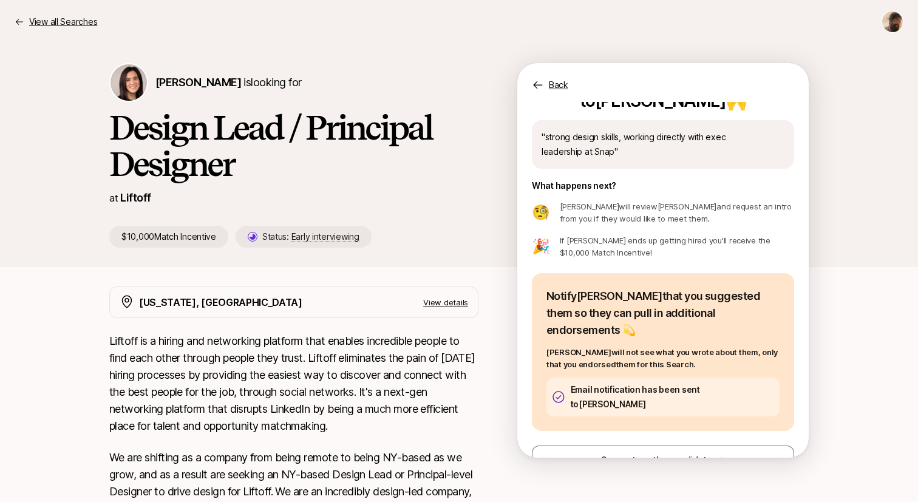
click at [46, 21] on p "View all Searches" at bounding box center [63, 22] width 68 height 15
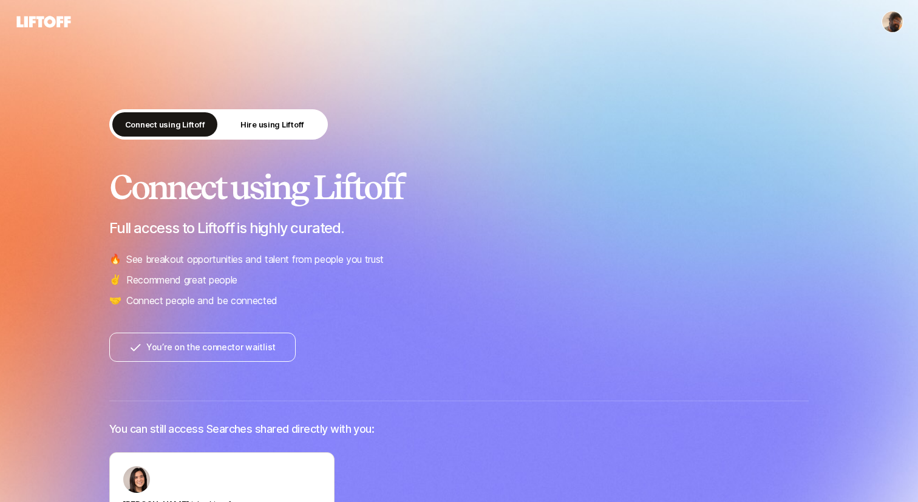
click at [43, 22] on icon at bounding box center [44, 21] width 58 height 17
click at [43, 19] on icon at bounding box center [44, 21] width 58 height 17
click at [39, 19] on icon at bounding box center [44, 22] width 54 height 12
